Goal: Information Seeking & Learning: Learn about a topic

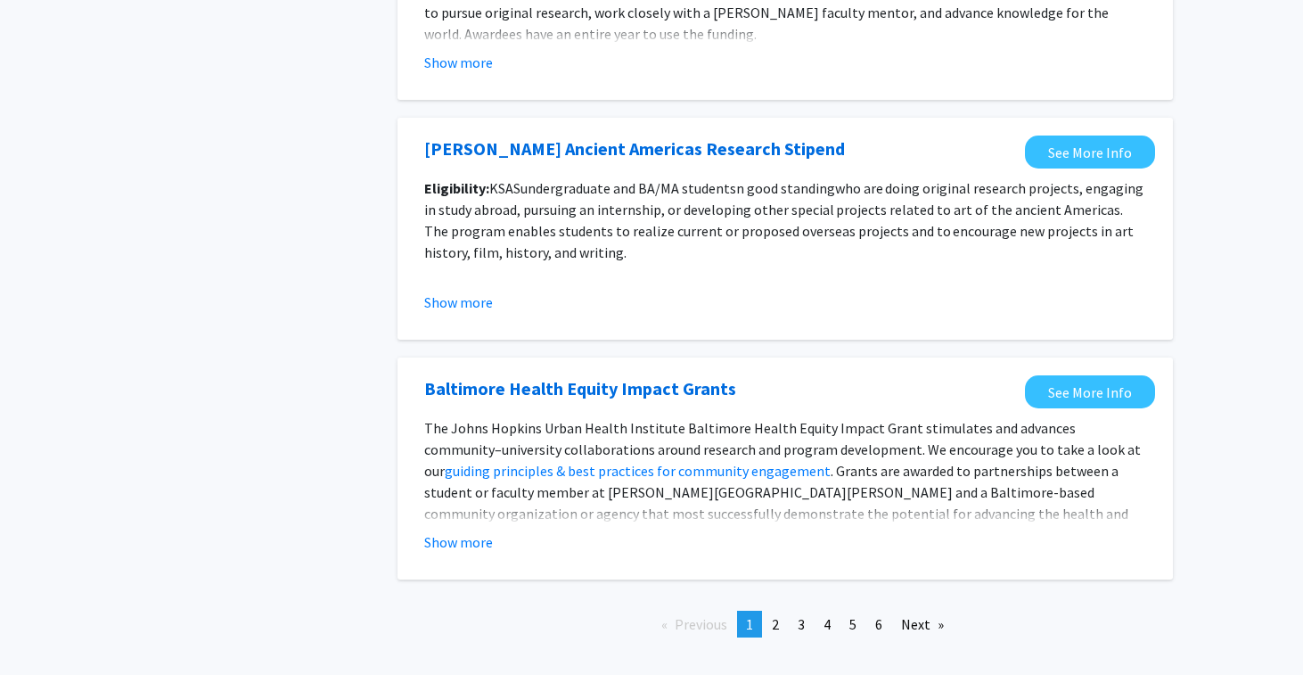
scroll to position [2000, 0]
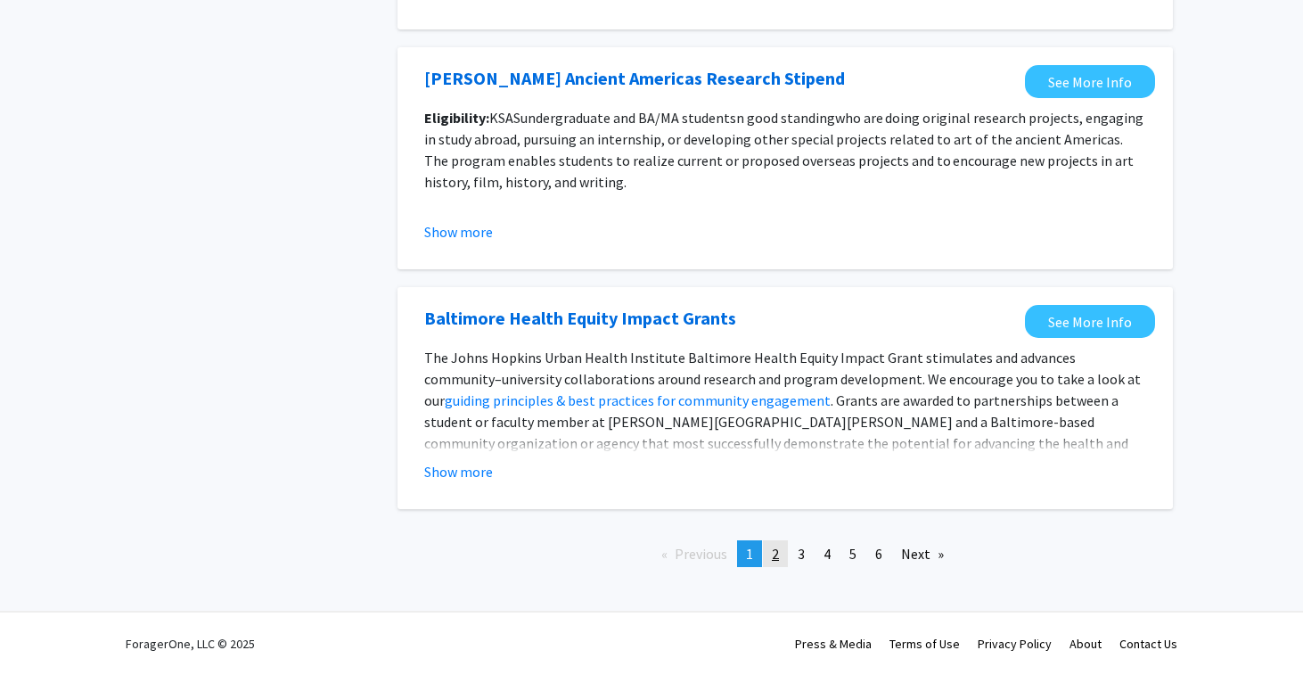
click at [774, 546] on span "2" at bounding box center [775, 554] width 7 height 18
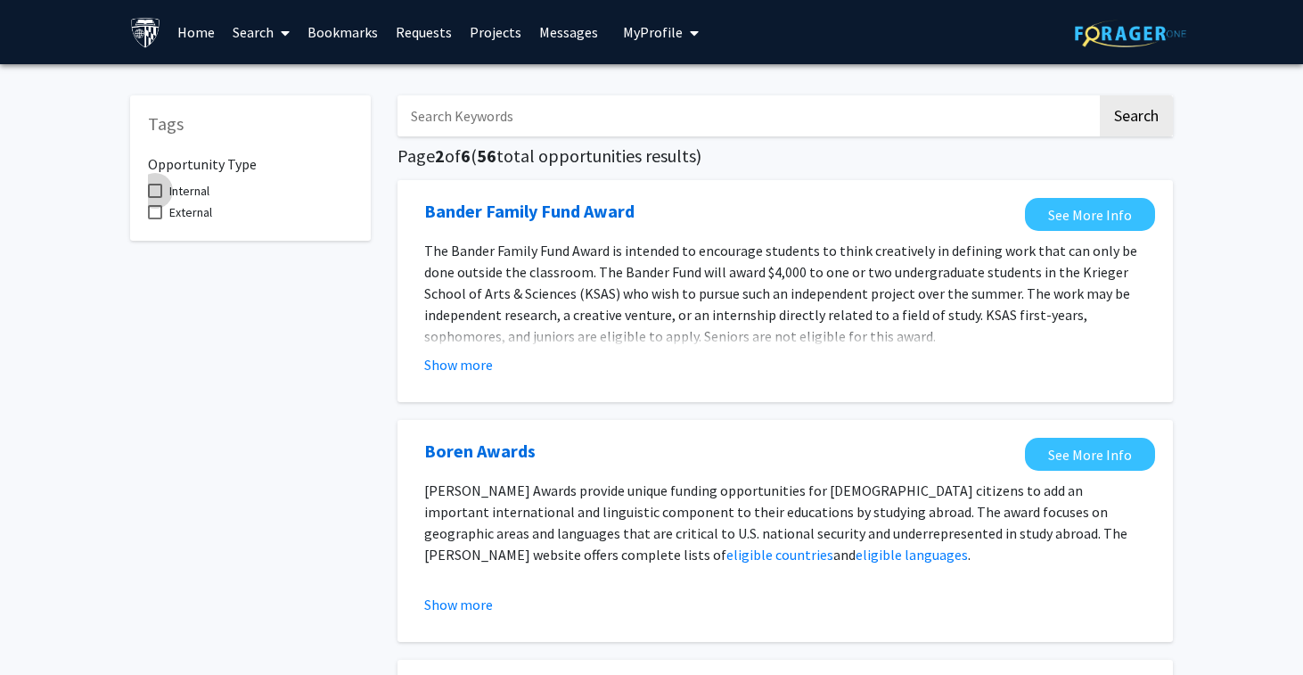
click at [205, 191] on span "Internal" at bounding box center [189, 190] width 40 height 21
click at [155, 198] on input "Internal" at bounding box center [154, 198] width 1 height 1
checkbox input "true"
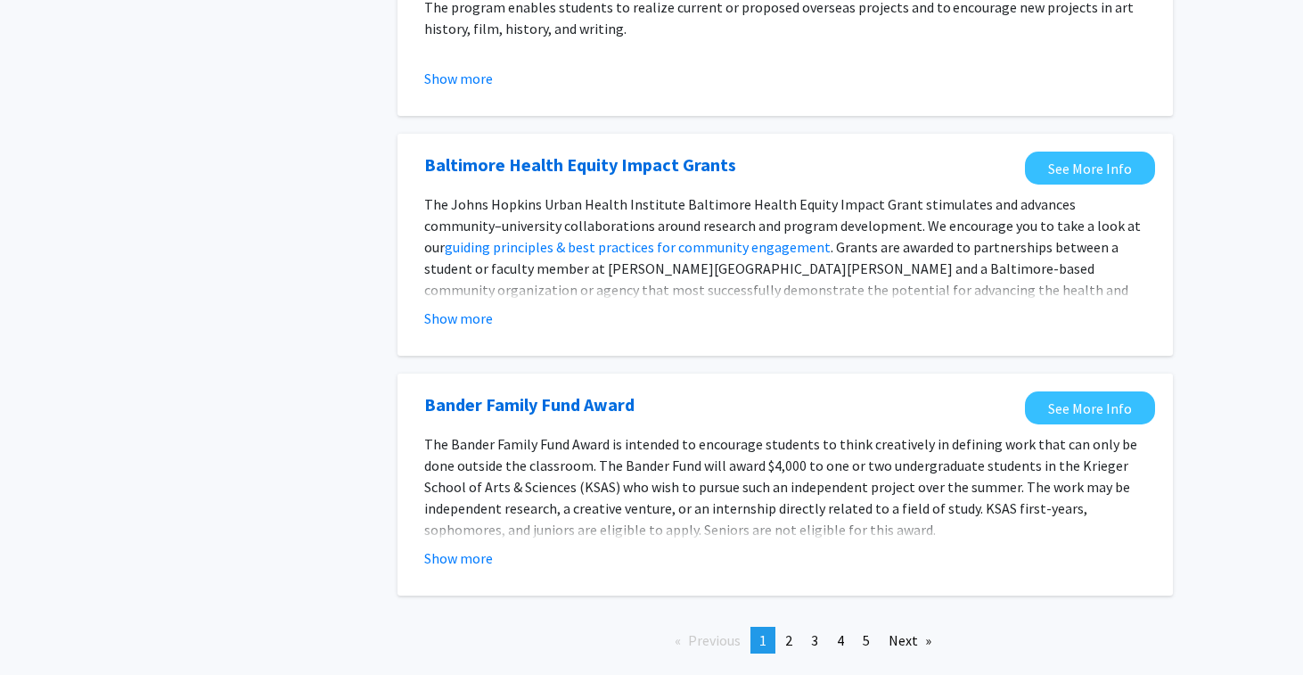
scroll to position [1980, 0]
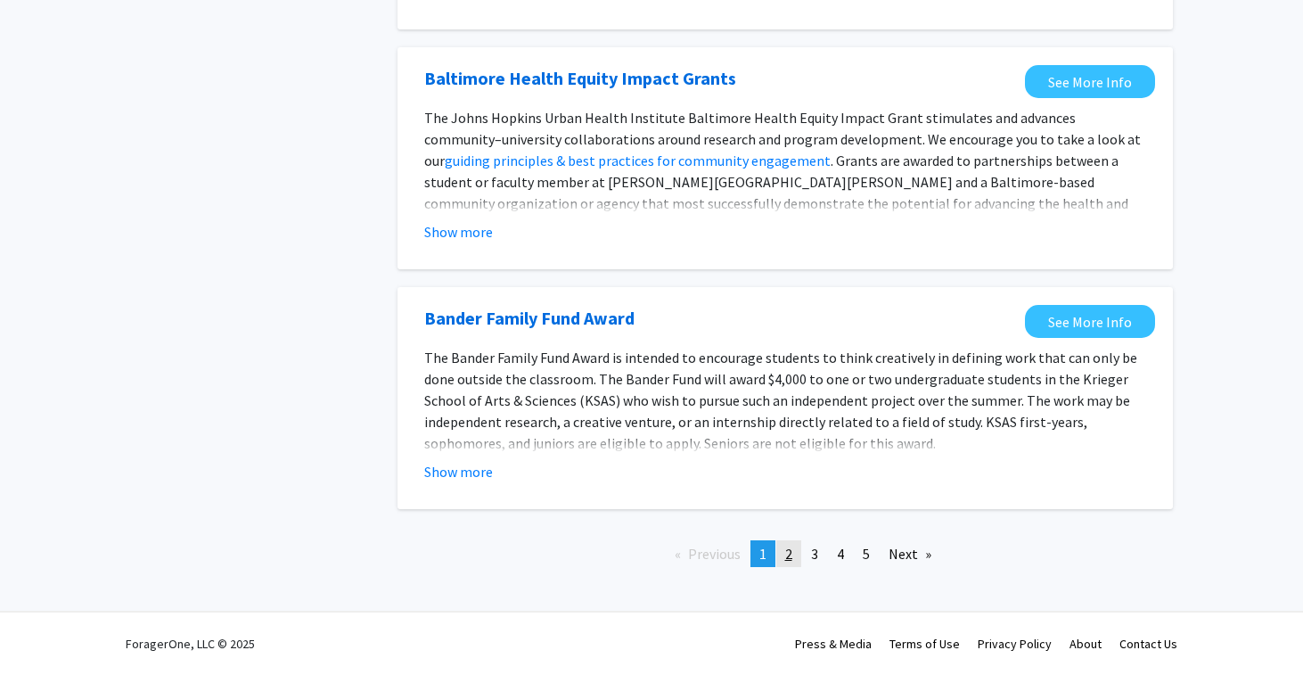
click at [794, 555] on link "page 2" at bounding box center [788, 553] width 25 height 27
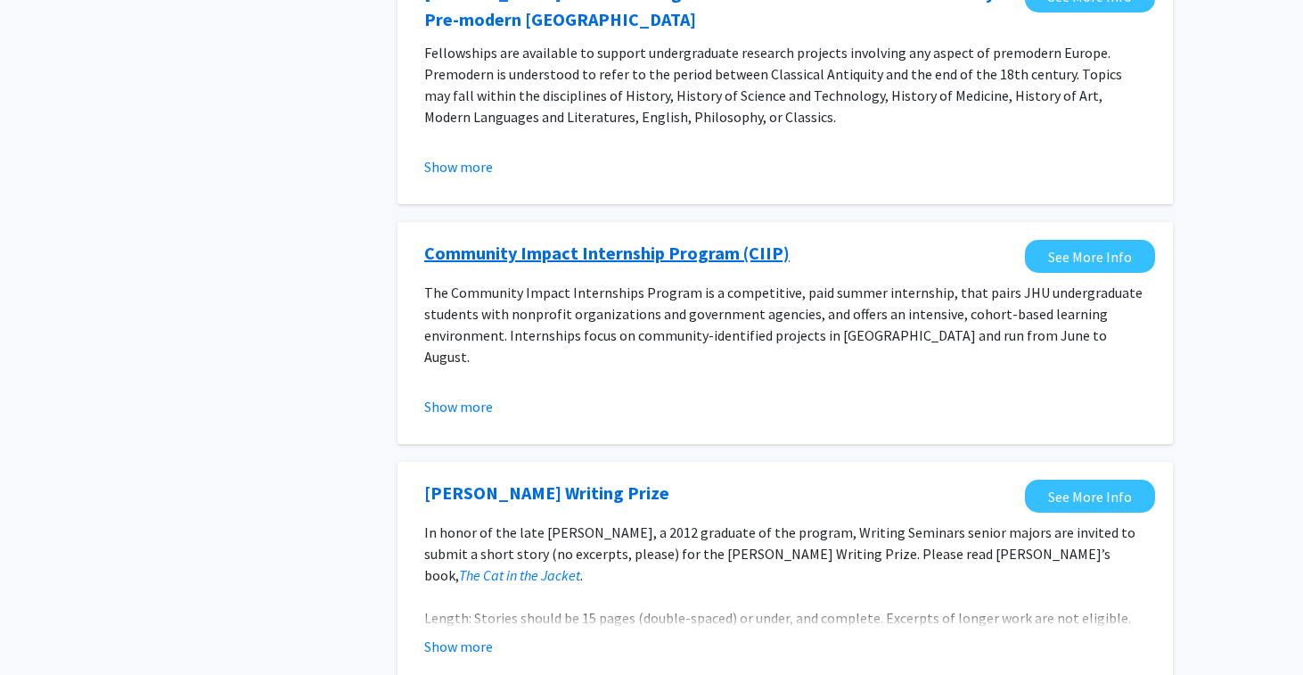
scroll to position [1187, 0]
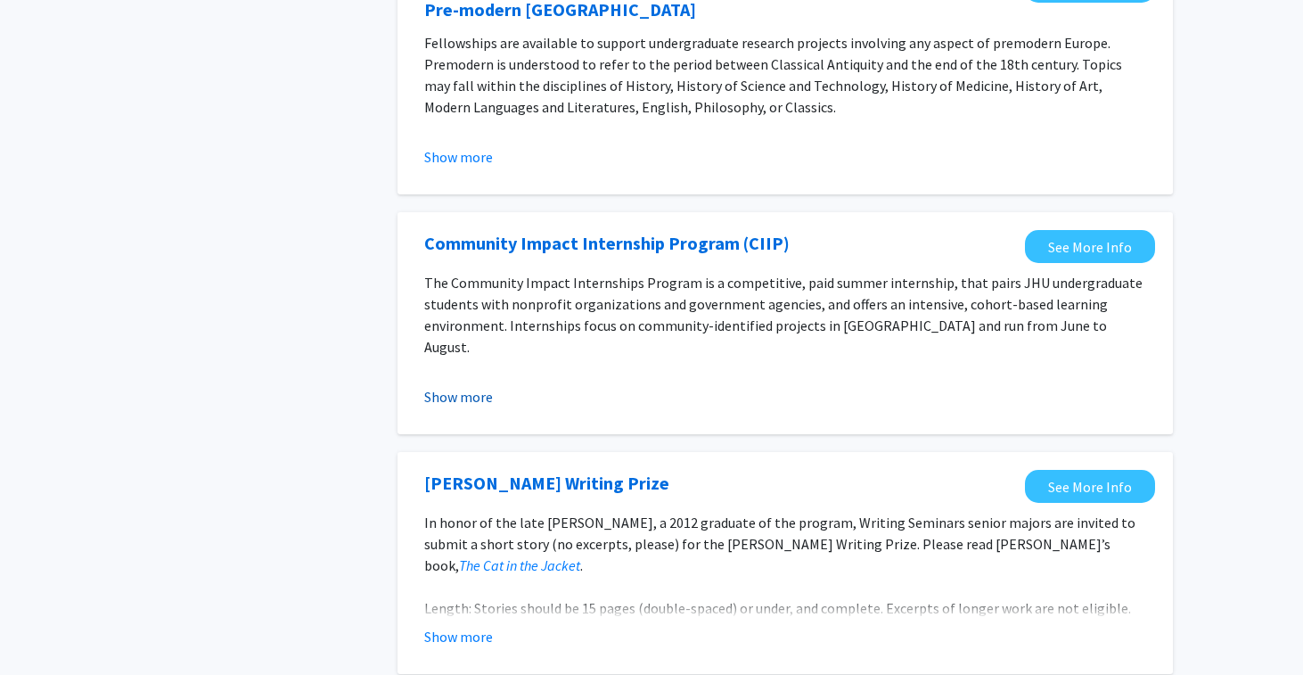
click at [468, 397] on button "Show more" at bounding box center [458, 396] width 69 height 21
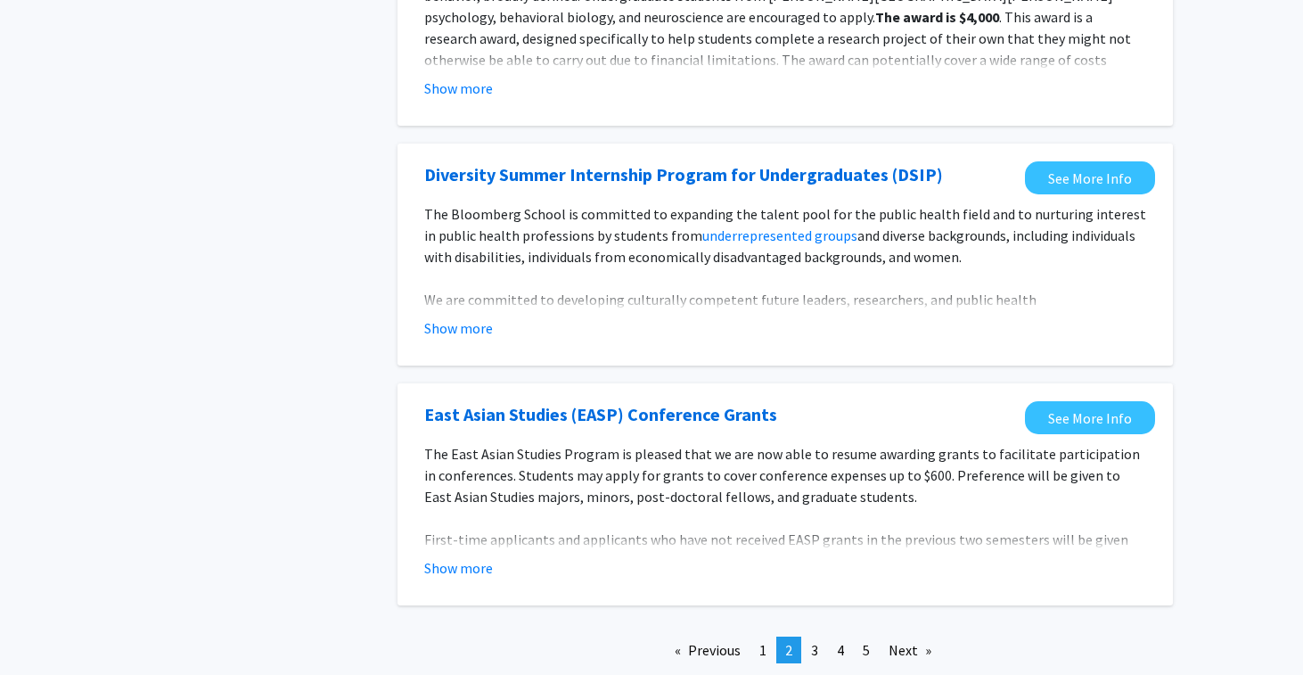
scroll to position [2243, 0]
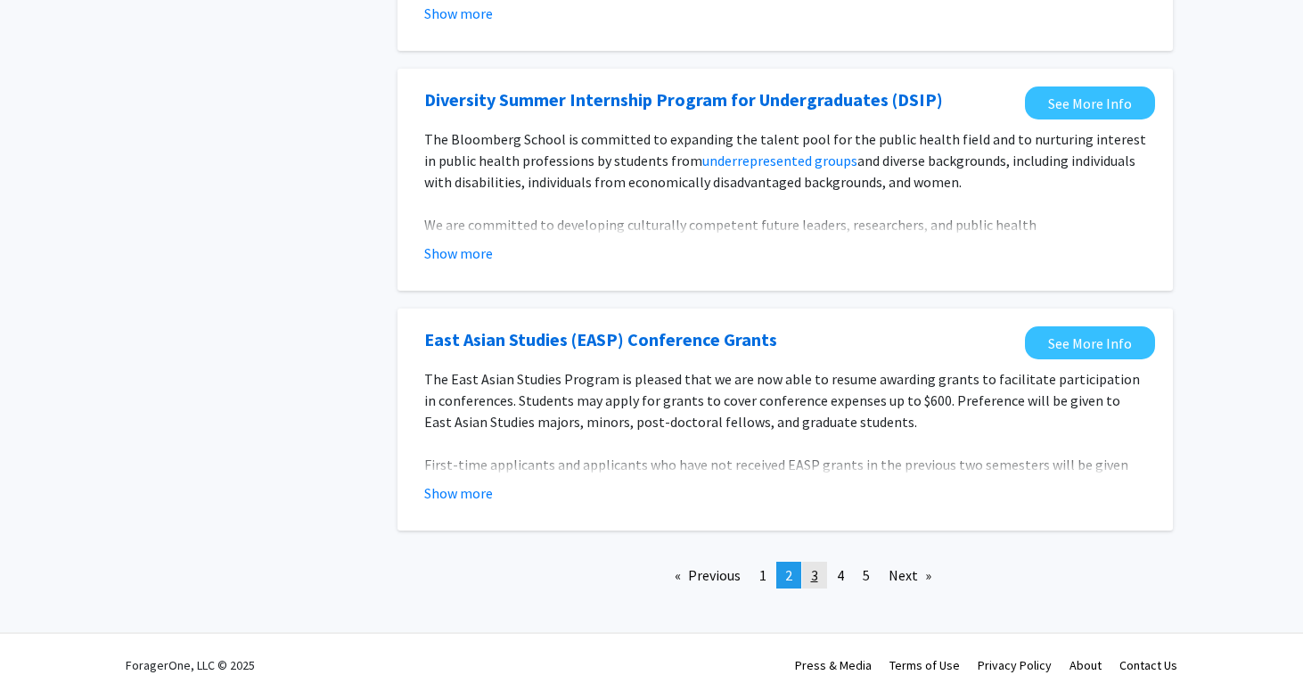
click at [808, 562] on link "page 3" at bounding box center [814, 575] width 25 height 27
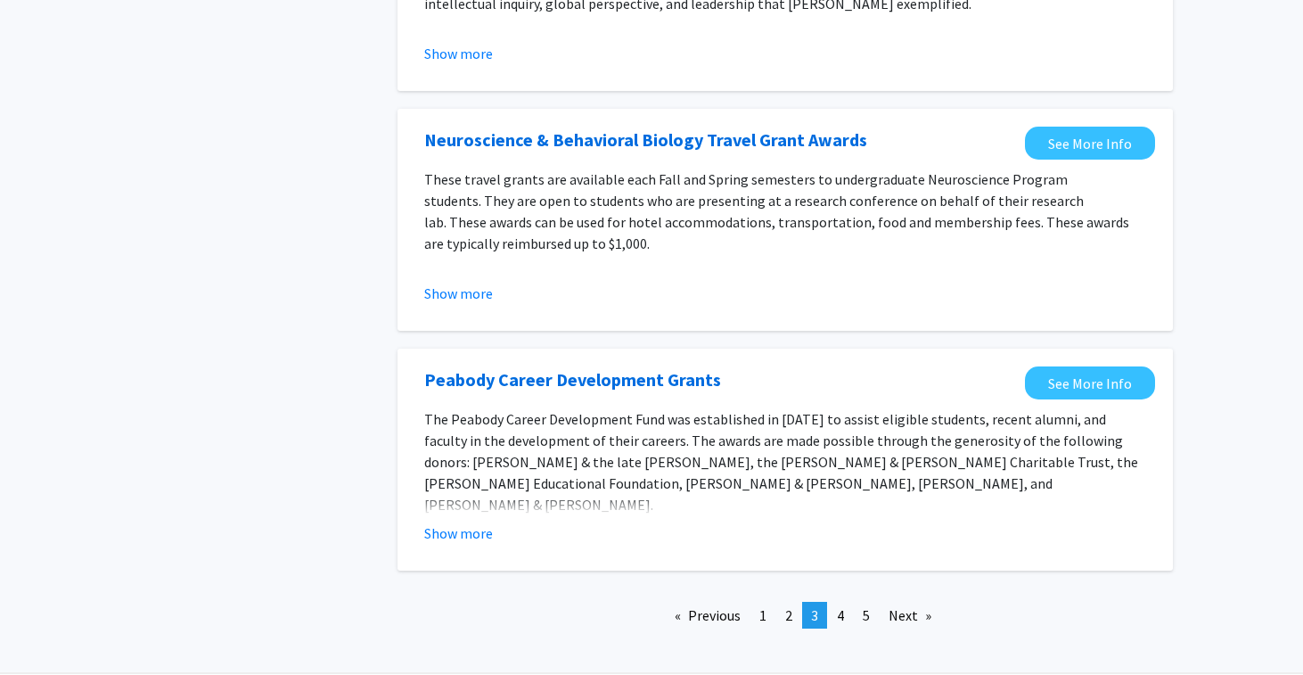
scroll to position [2022, 0]
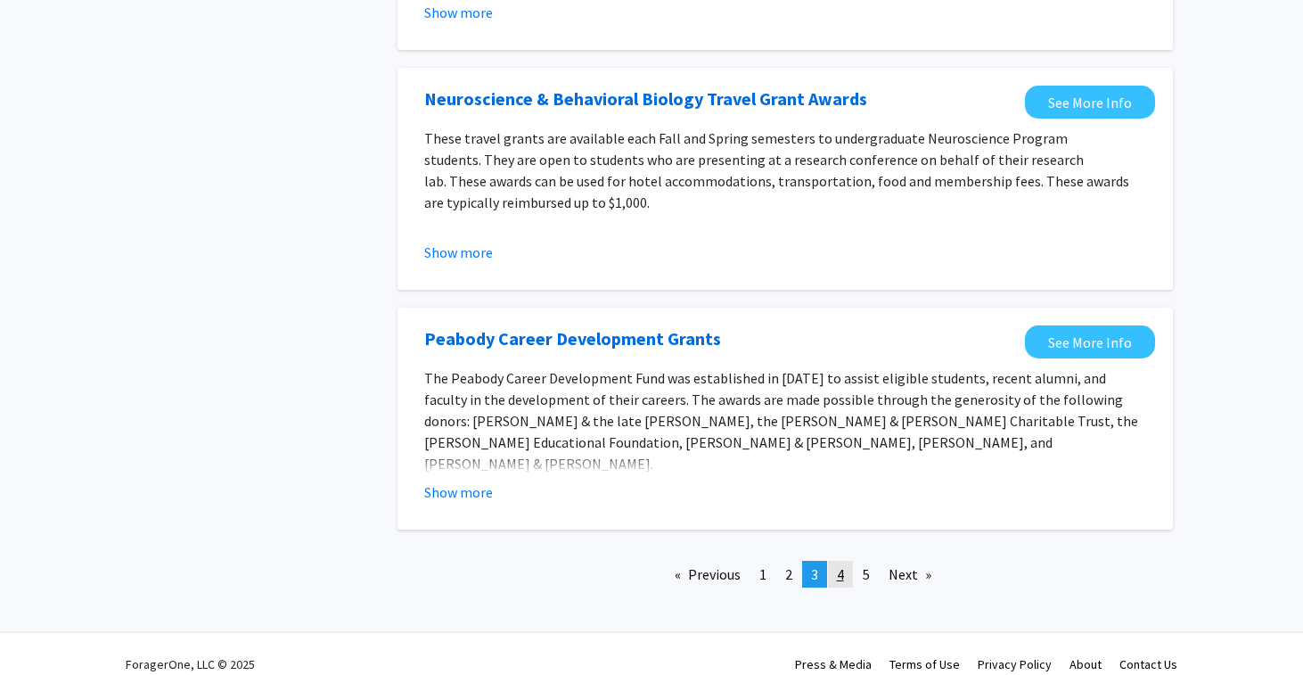
click at [845, 561] on link "page 4" at bounding box center [840, 574] width 25 height 27
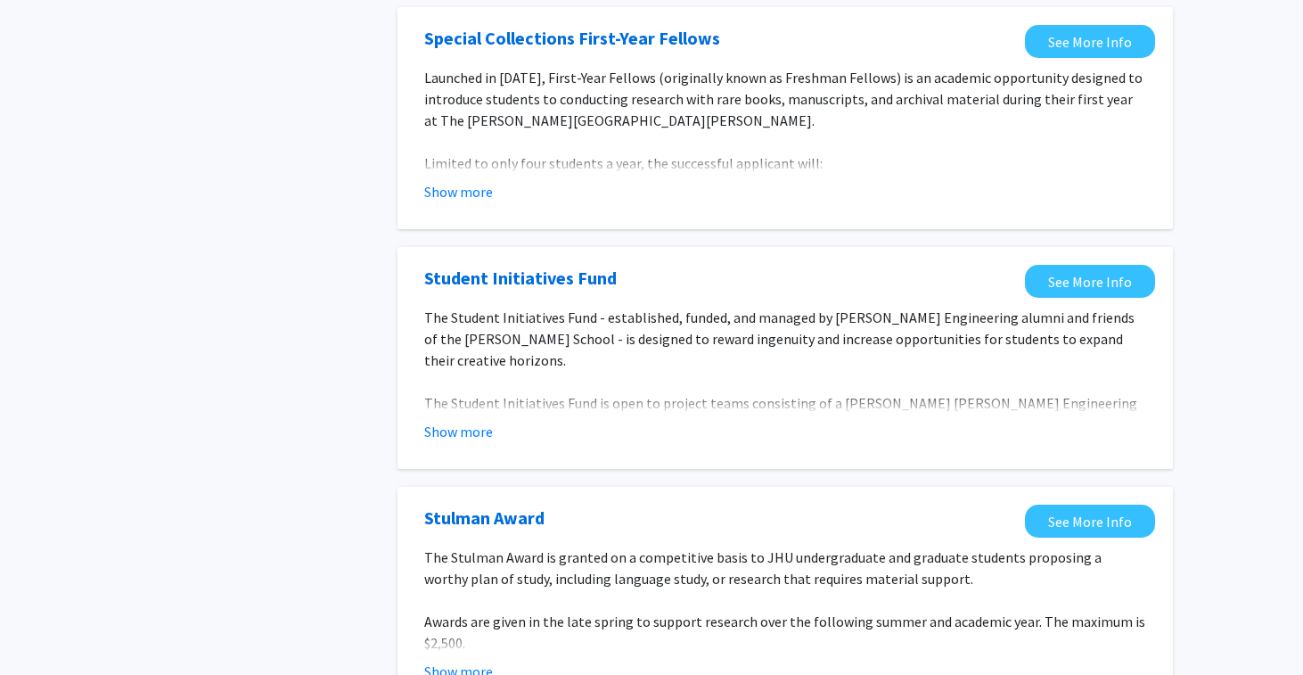
scroll to position [2022, 0]
